Goal: Information Seeking & Learning: Learn about a topic

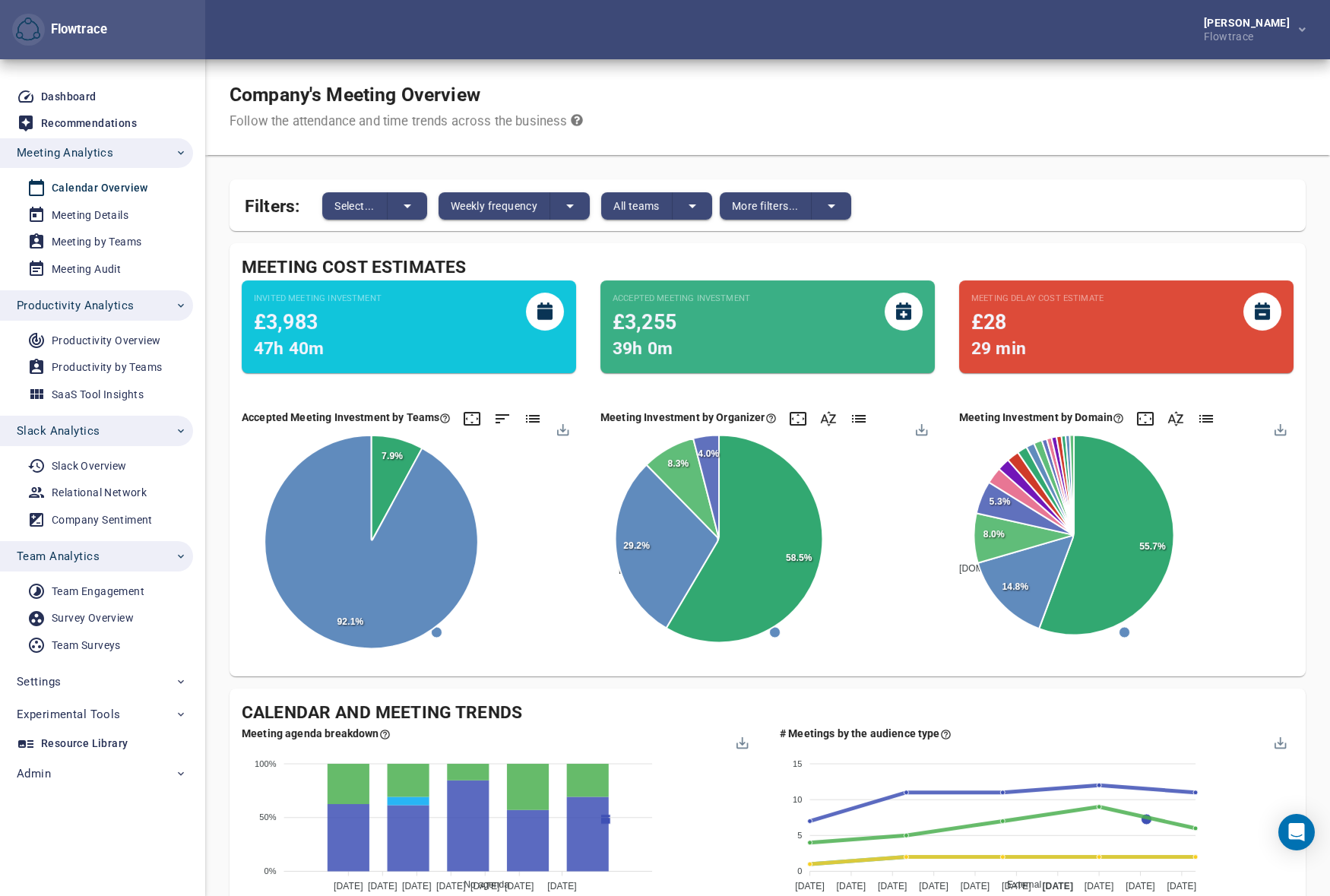
click at [827, 113] on div "Company's Meeting Overview Follow the attendance and time trends across the bus…" at bounding box center [767, 107] width 1125 height 96
click at [135, 310] on span "Productivity Analytics" at bounding box center [102, 306] width 170 height 20
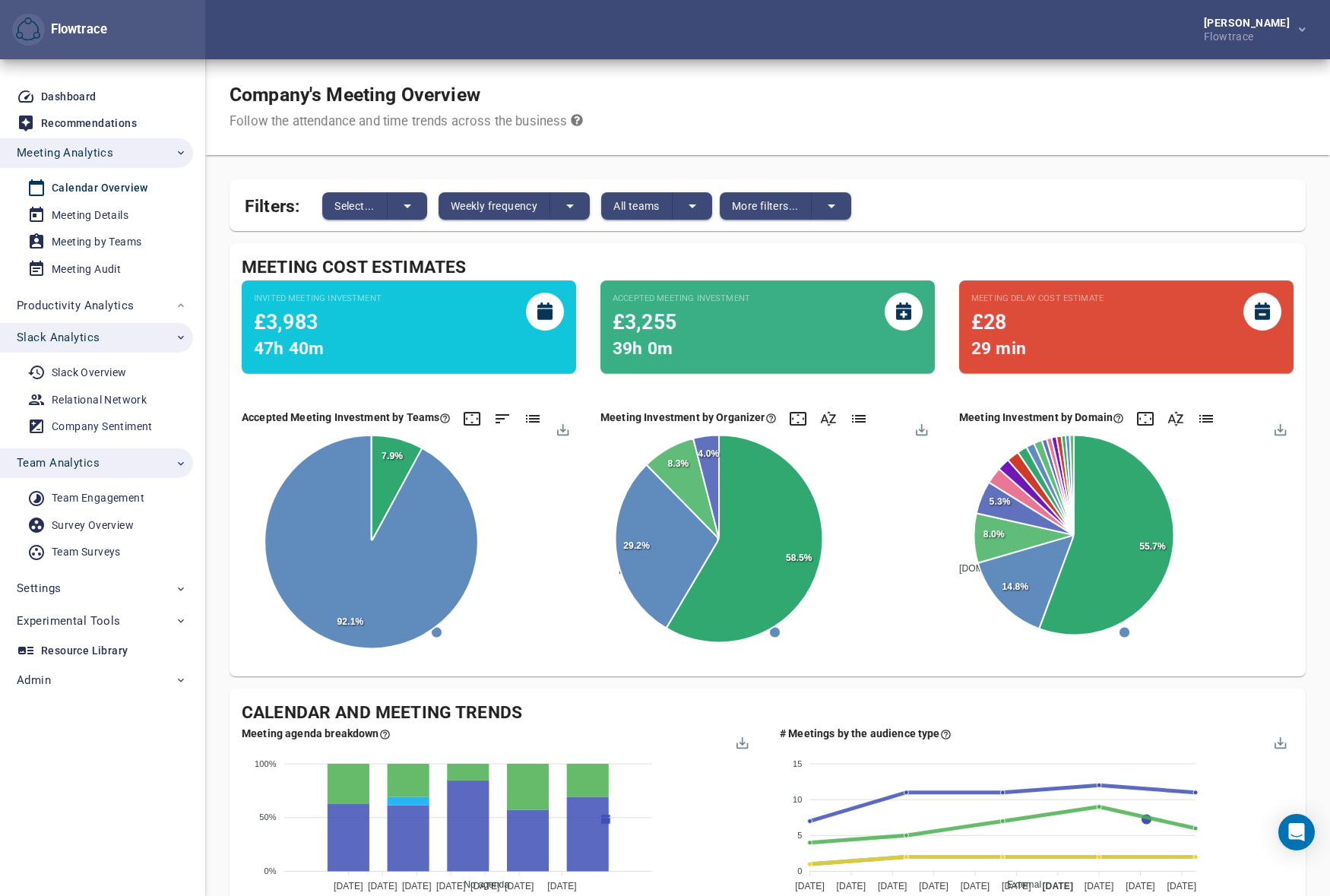
click at [105, 339] on span "Slack Analytics" at bounding box center [102, 338] width 170 height 20
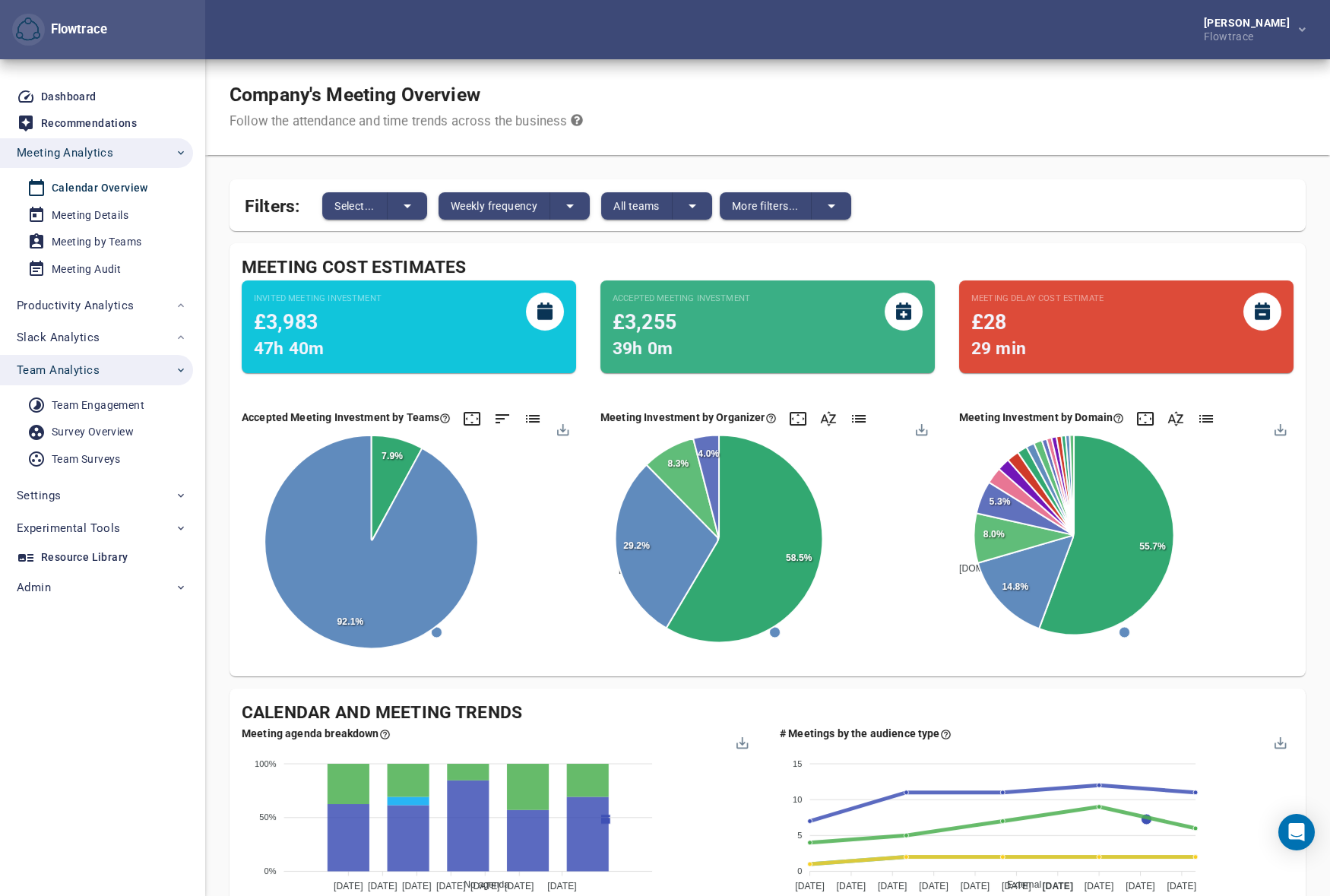
click at [100, 367] on span "Team Analytics" at bounding box center [102, 371] width 170 height 20
click at [523, 197] on span "Weekly frequency" at bounding box center [493, 206] width 87 height 18
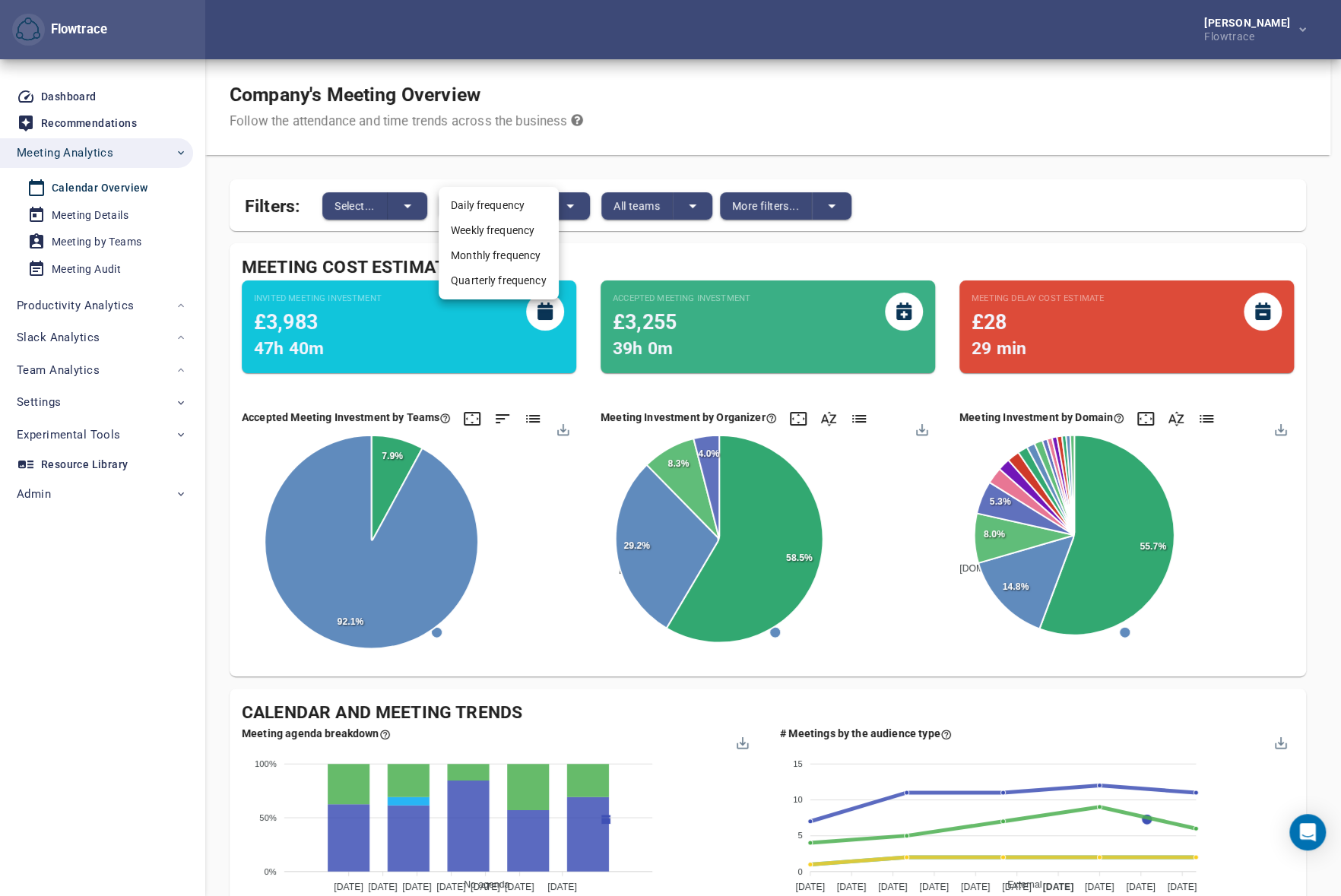
click at [492, 252] on li "Monthly frequency" at bounding box center [498, 255] width 120 height 25
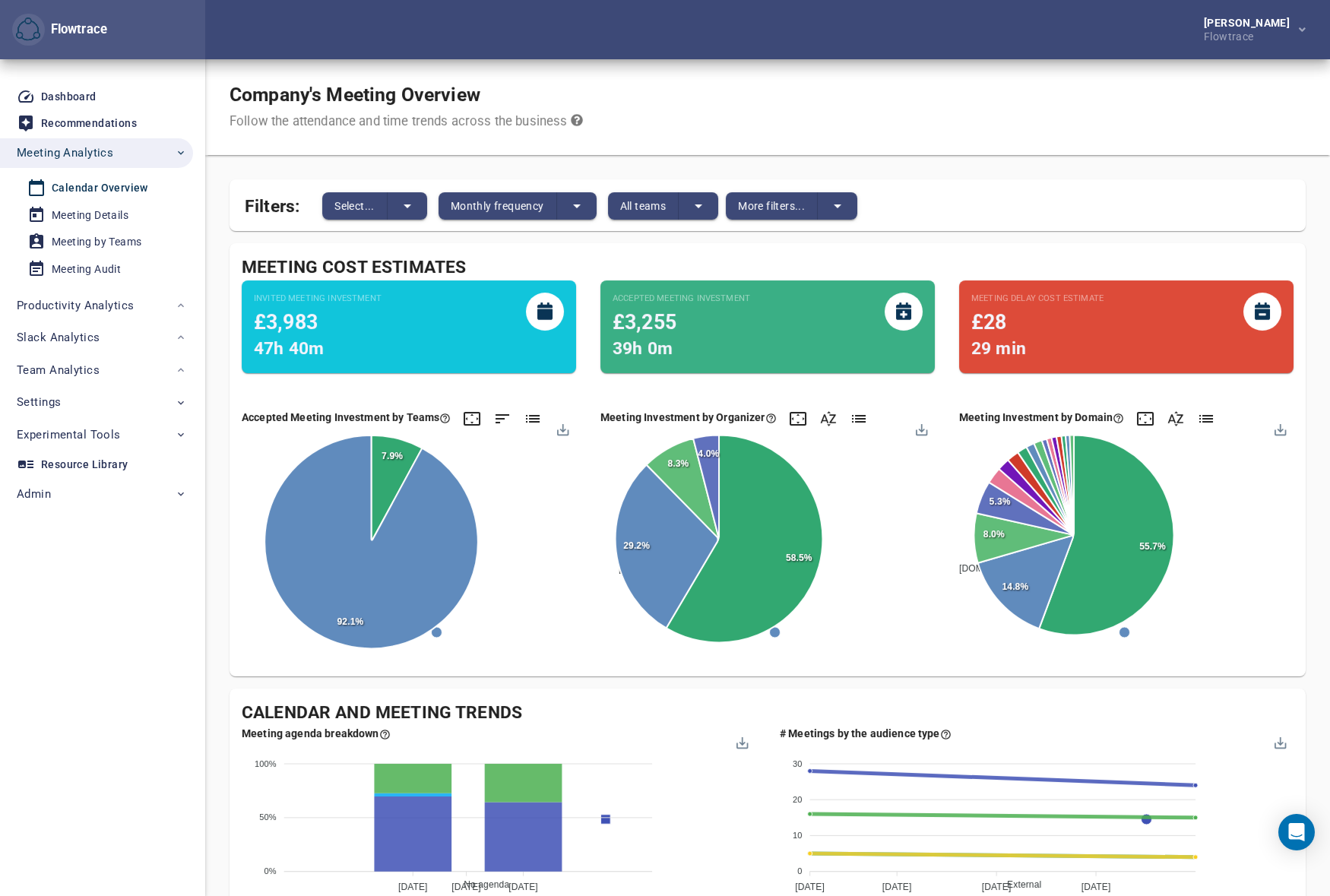
click at [1054, 99] on div "Company's Meeting Overview Follow the attendance and time trends across the bus…" at bounding box center [767, 107] width 1125 height 96
click at [809, 48] on div "Petri Lehtonen Flowtrace" at bounding box center [767, 29] width 1125 height 59
click at [996, 56] on div "Petri Lehtonen Flowtrace" at bounding box center [767, 29] width 1125 height 59
click at [925, 87] on div "Company's Meeting Overview Follow the attendance and time trends across the bus…" at bounding box center [767, 107] width 1125 height 96
click at [773, 87] on div "Company's Meeting Overview Follow the attendance and time trends across the bus…" at bounding box center [767, 107] width 1125 height 96
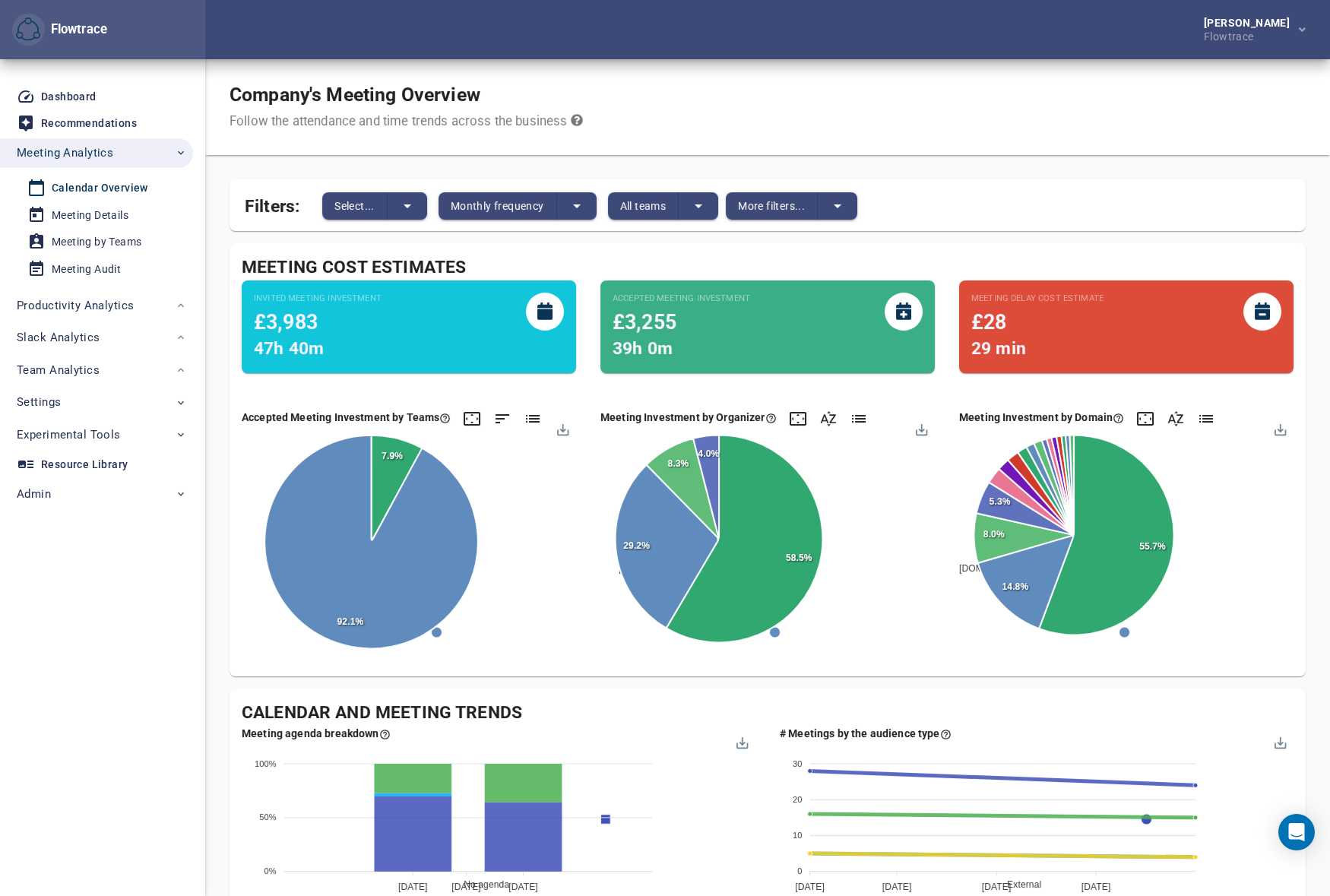
click at [899, 11] on div "Petri Lehtonen Flowtrace" at bounding box center [767, 29] width 1125 height 59
click at [884, 69] on div "Company's Meeting Overview Follow the attendance and time trends across the bus…" at bounding box center [767, 107] width 1125 height 96
click at [1001, 95] on div "Company's Meeting Overview Follow the attendance and time trends across the bus…" at bounding box center [767, 107] width 1125 height 96
